Goal: Information Seeking & Learning: Learn about a topic

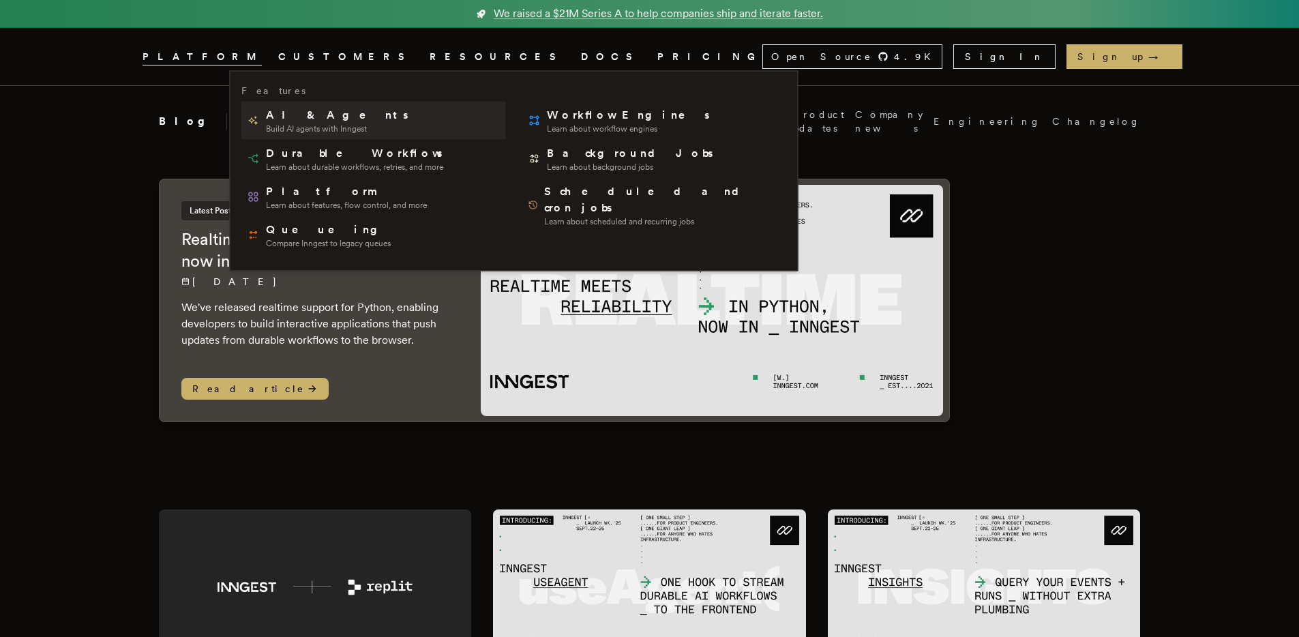
click at [323, 122] on span "AI & Agents" at bounding box center [338, 115] width 145 height 16
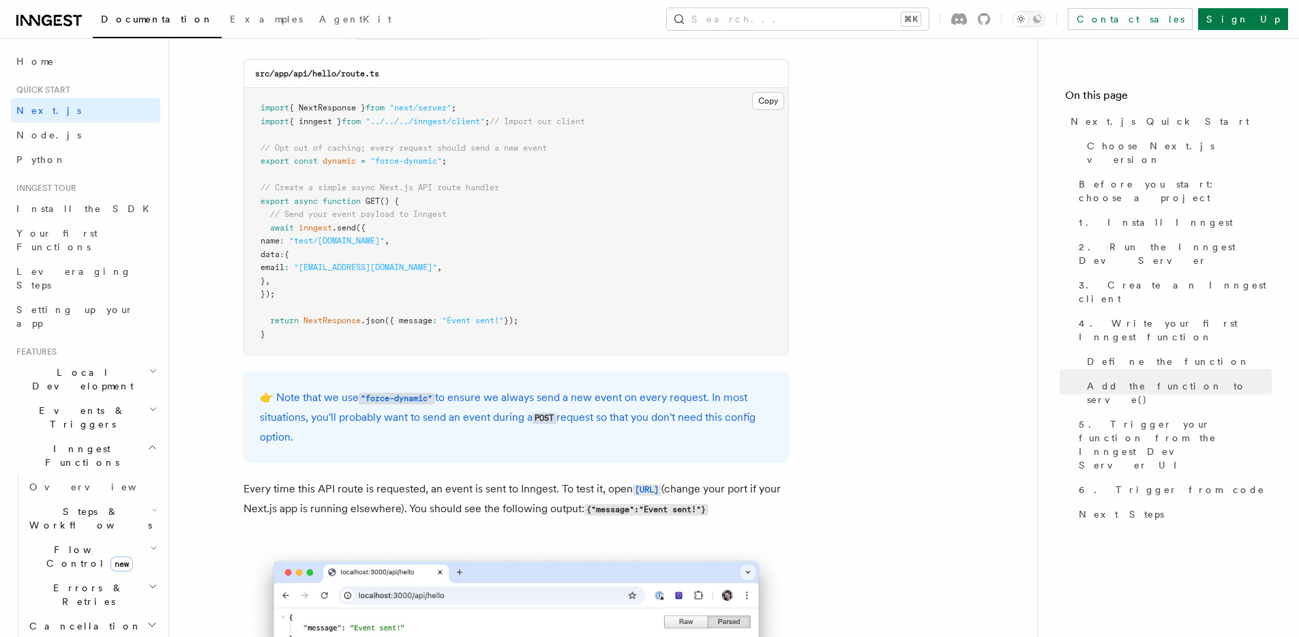
scroll to position [7105, 0]
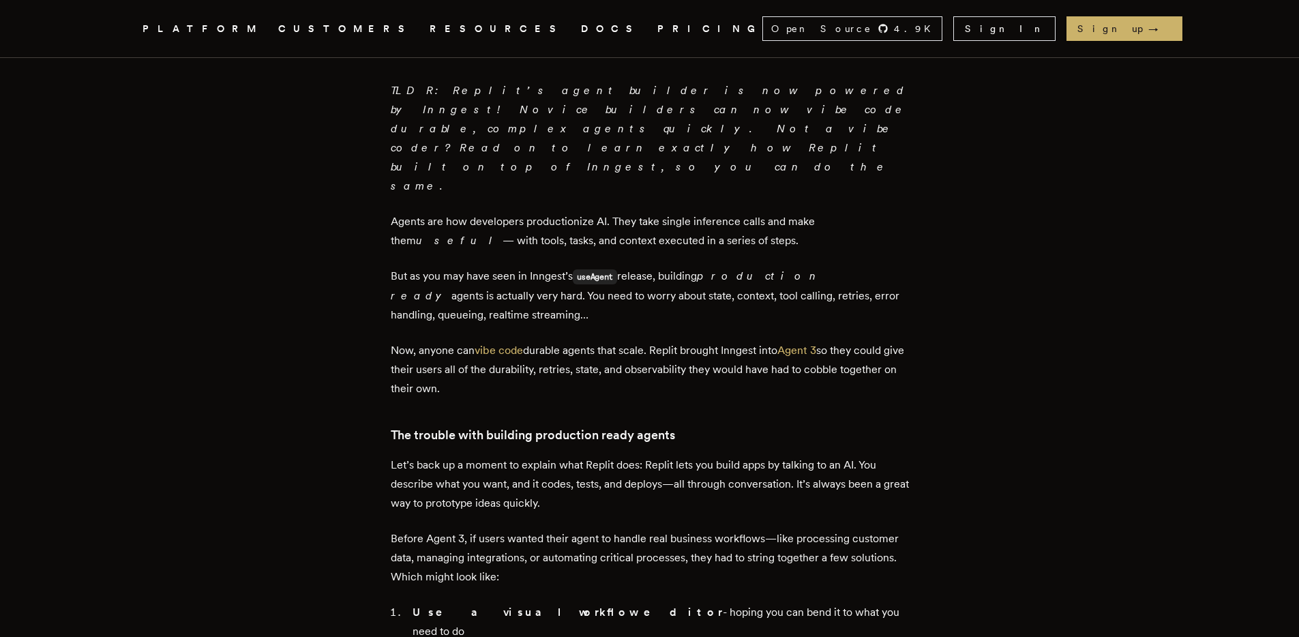
scroll to position [488, 0]
click at [522, 264] on p "But as you may have seen in Inngest’s useAgent release, building production rea…" at bounding box center [650, 293] width 518 height 58
click at [540, 264] on p "But as you may have seen in Inngest’s useAgent release, building production rea…" at bounding box center [650, 293] width 518 height 58
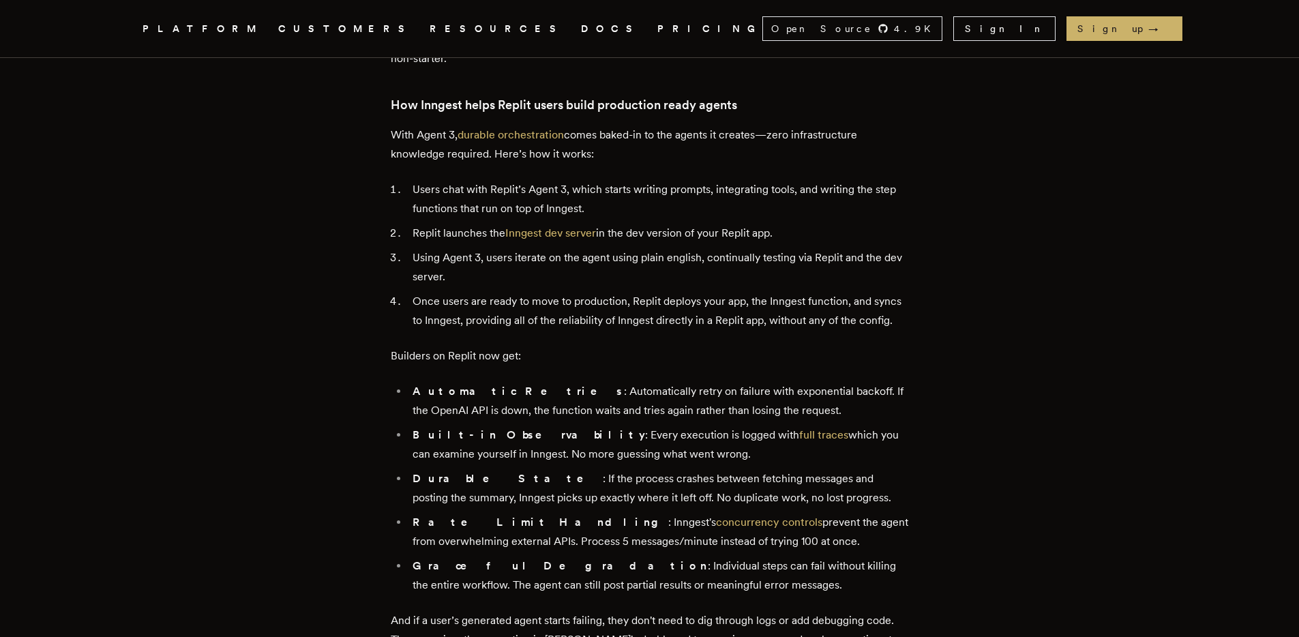
scroll to position [1234, 0]
